Goal: Go to known website: Go to known website

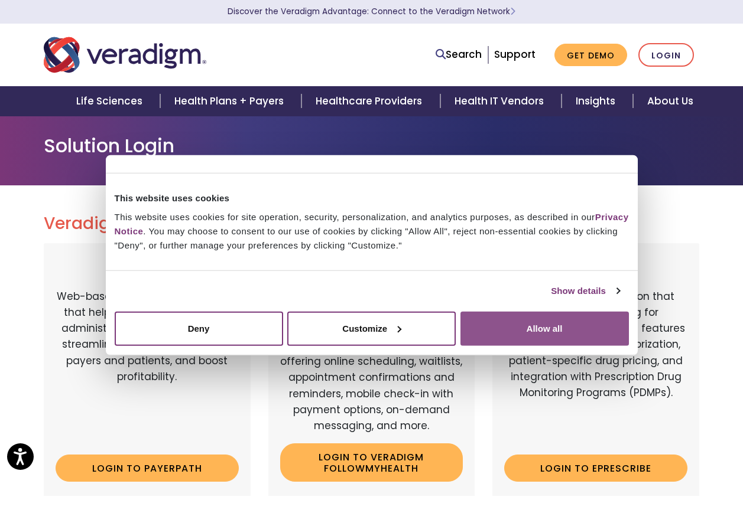
click at [526, 326] on button "Allow all" at bounding box center [544, 328] width 168 height 34
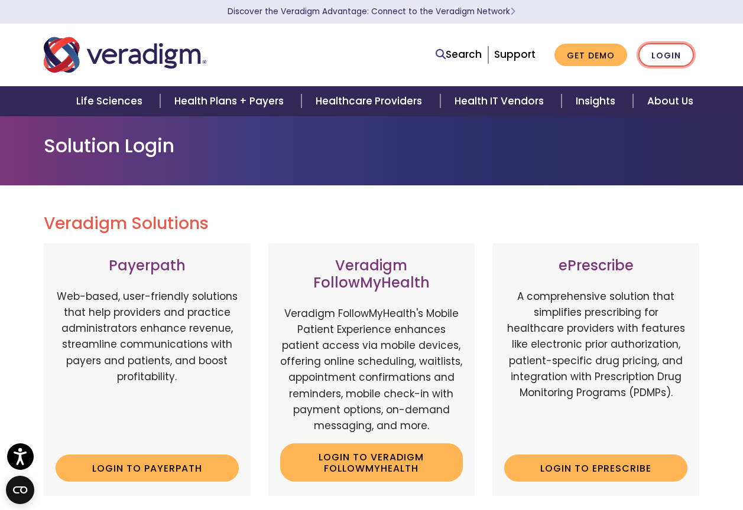
click at [661, 61] on link "Login" at bounding box center [666, 55] width 56 height 24
click at [663, 53] on link "Login" at bounding box center [666, 55] width 56 height 24
click at [158, 467] on link "Login to Payerpath" at bounding box center [147, 468] width 183 height 27
